Goal: Check status: Check status

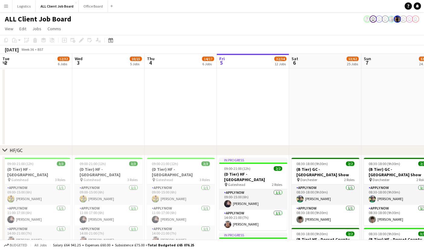
scroll to position [0, 145]
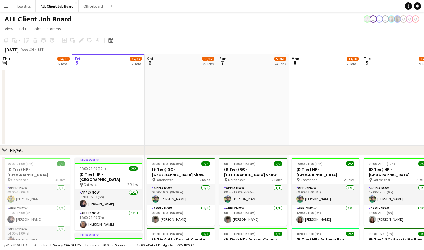
click at [5, 6] on app-icon "Menu" at bounding box center [6, 6] width 5 height 5
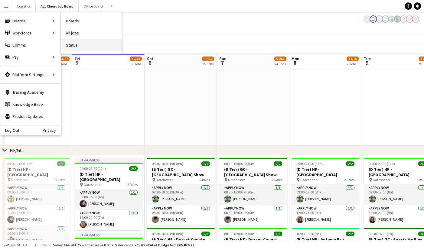
click at [72, 43] on link "Status" at bounding box center [91, 45] width 60 height 12
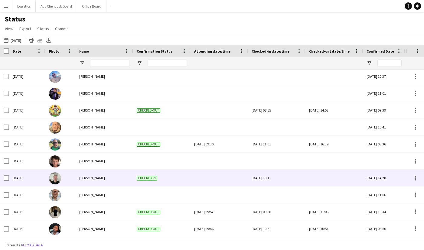
scroll to position [114, 0]
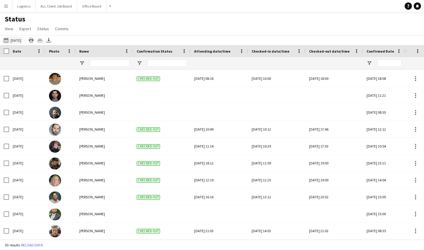
click at [21, 42] on button "[DATE] to [DATE] [DATE]" at bounding box center [12, 40] width 20 height 7
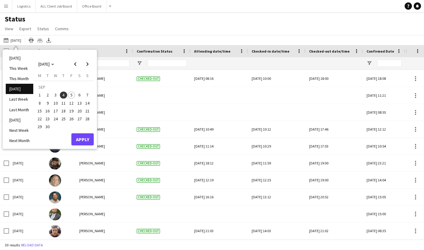
click at [72, 96] on span "5" at bounding box center [71, 95] width 7 height 7
click at [78, 139] on button "Apply" at bounding box center [82, 139] width 22 height 12
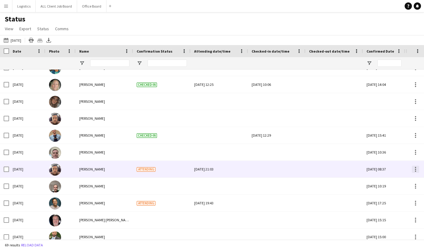
click at [416, 170] on div at bounding box center [415, 169] width 7 height 7
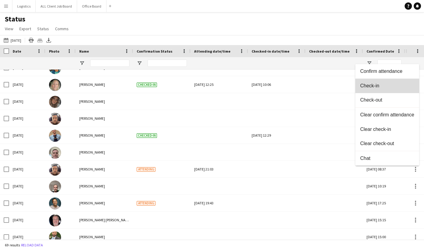
click at [388, 87] on span "Check-in" at bounding box center [387, 85] width 54 height 5
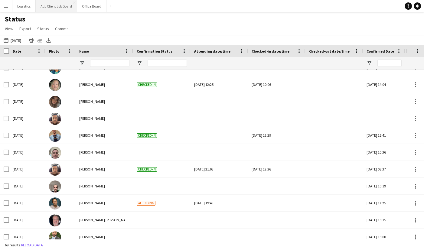
click at [48, 3] on button "ALL Client Job Board Close" at bounding box center [56, 6] width 41 height 12
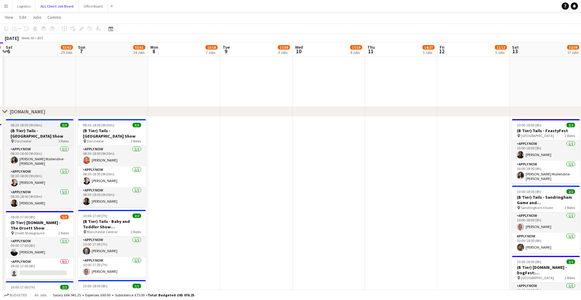
scroll to position [0, 192]
